Goal: Task Accomplishment & Management: Use online tool/utility

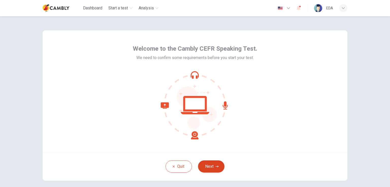
click at [211, 166] on button "Next" at bounding box center [211, 167] width 26 height 12
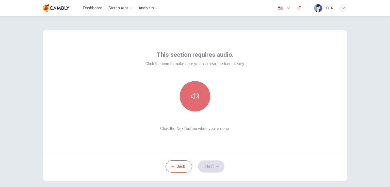
click at [193, 96] on icon "button" at bounding box center [195, 96] width 8 height 6
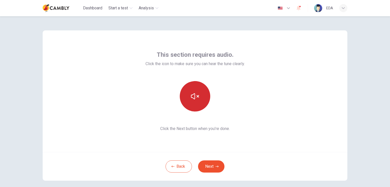
click at [192, 97] on icon "button" at bounding box center [195, 96] width 8 height 8
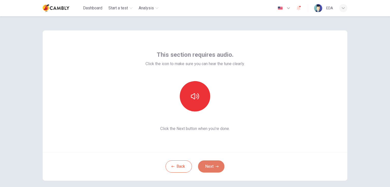
click at [218, 170] on button "Next" at bounding box center [211, 167] width 26 height 12
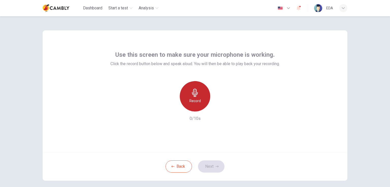
click at [195, 92] on icon "button" at bounding box center [195, 93] width 6 height 8
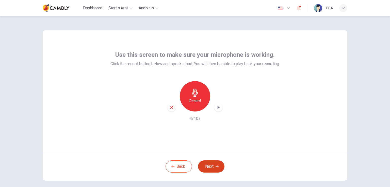
click at [209, 168] on button "Next" at bounding box center [211, 167] width 26 height 12
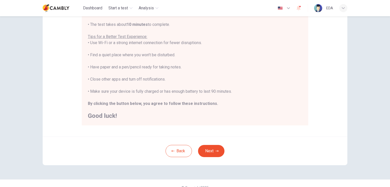
scroll to position [86, 0]
click at [215, 101] on div "You are about to start a CEFR Speaking Test . Before You Start the Test: • Once…" at bounding box center [195, 49] width 214 height 140
click at [215, 153] on button "Next" at bounding box center [211, 151] width 26 height 12
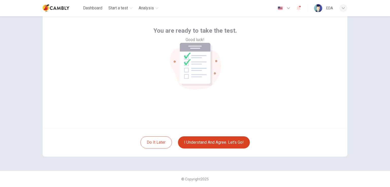
click at [216, 140] on button "I understand and agree. Let’s go!" at bounding box center [214, 143] width 72 height 12
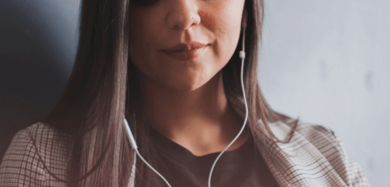
scroll to position [4, 0]
click at [14, 26] on button "Continue" at bounding box center [7, 35] width 14 height 19
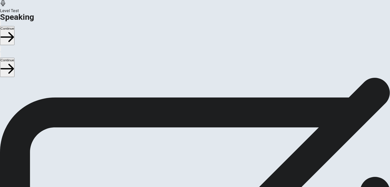
click at [189, 175] on button "Play Audio" at bounding box center [188, 177] width 1 height 5
click at [189, 179] on icon "Pause Audio" at bounding box center [189, 179] width 0 height 0
click at [14, 26] on button "Continue" at bounding box center [7, 35] width 14 height 19
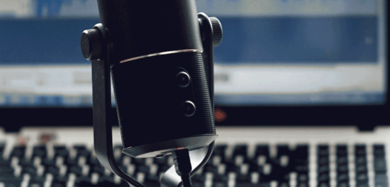
click at [14, 26] on button "Continue" at bounding box center [7, 35] width 14 height 19
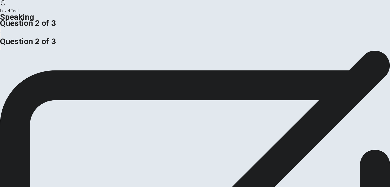
click at [270, 34] on div at bounding box center [195, 34] width 390 height 0
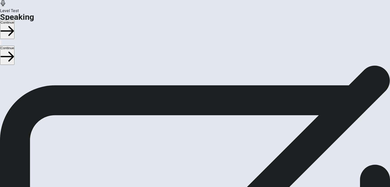
scroll to position [0, 0]
click at [14, 20] on button "Continue" at bounding box center [7, 29] width 14 height 19
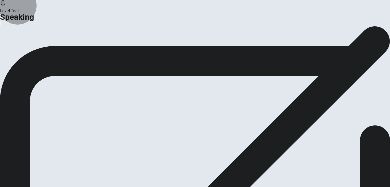
click at [40, 63] on button "Continue" at bounding box center [30, 60] width 21 height 7
